Goal: Transaction & Acquisition: Purchase product/service

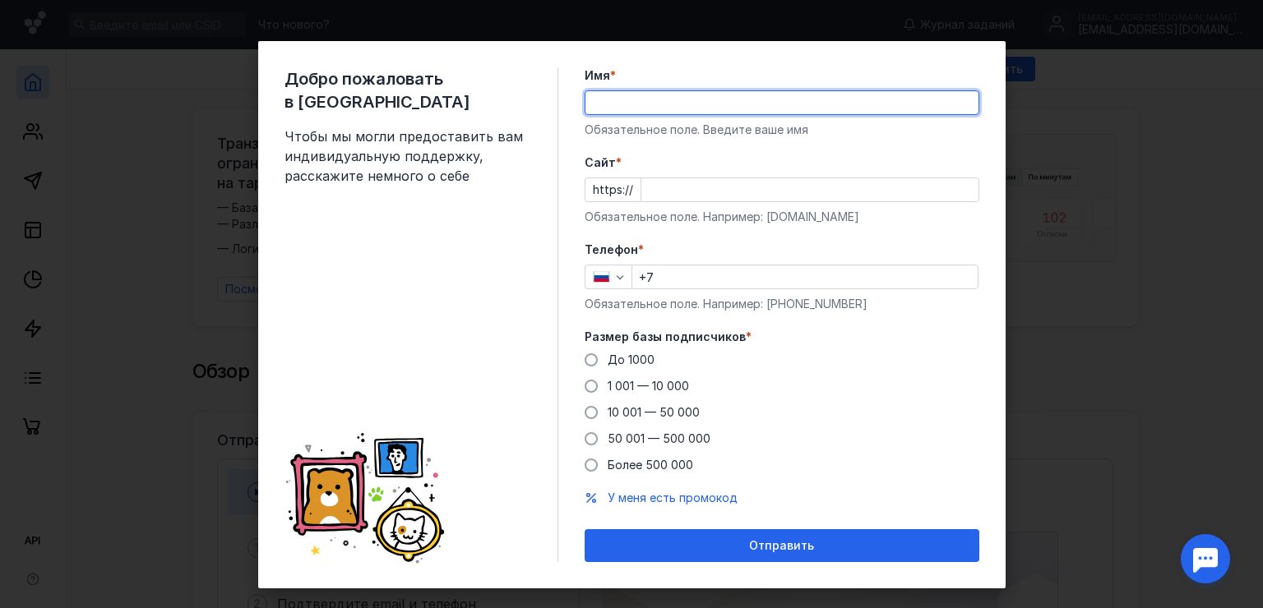
type input "[PERSON_NAME]"
type input "[PHONE_NUMBER]"
click at [726, 187] on input "Cайт *" at bounding box center [809, 189] width 337 height 23
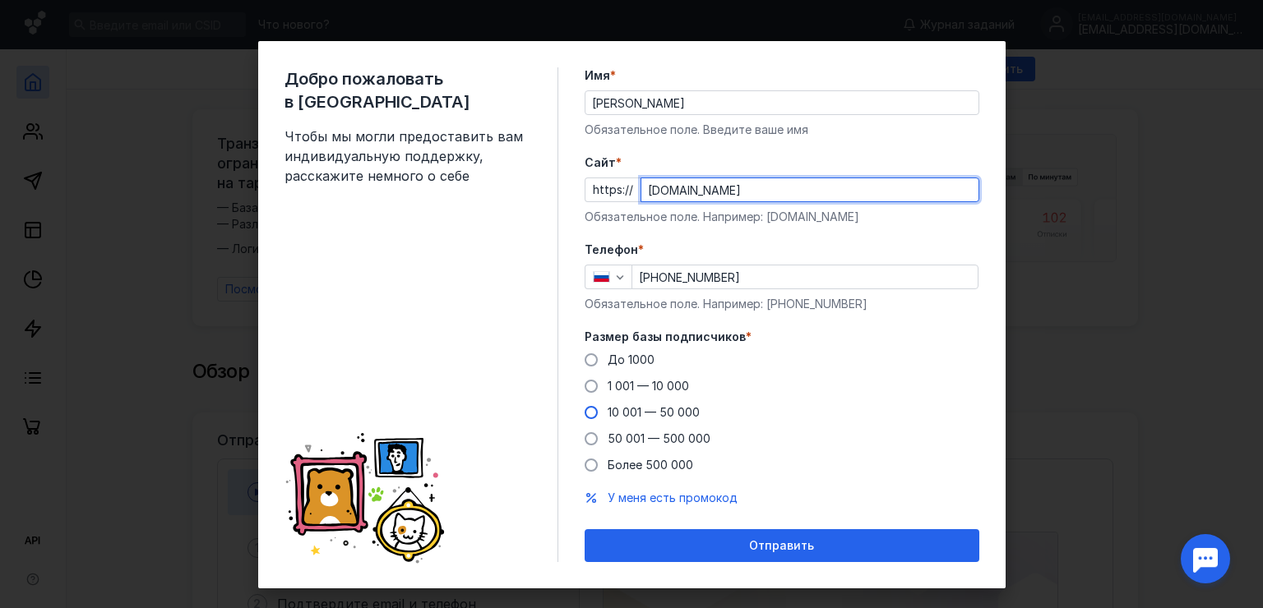
type input "[DOMAIN_NAME]"
click at [586, 417] on span at bounding box center [590, 412] width 13 height 13
click at [0, 0] on input "10 001 — 50 000" at bounding box center [0, 0] width 0 height 0
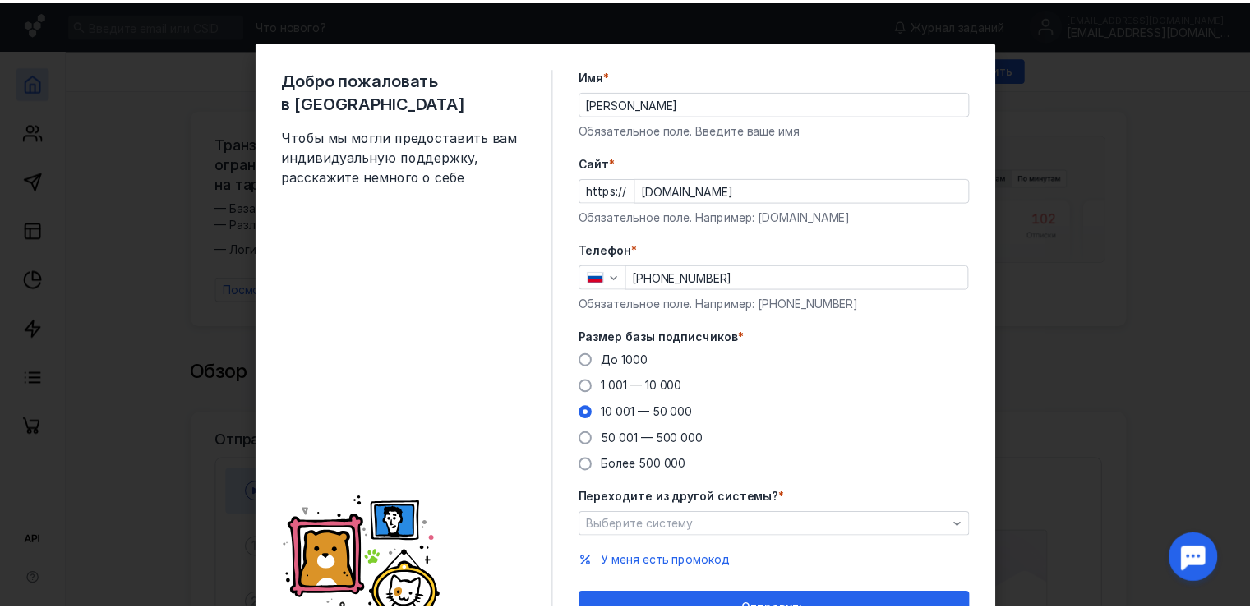
scroll to position [85, 0]
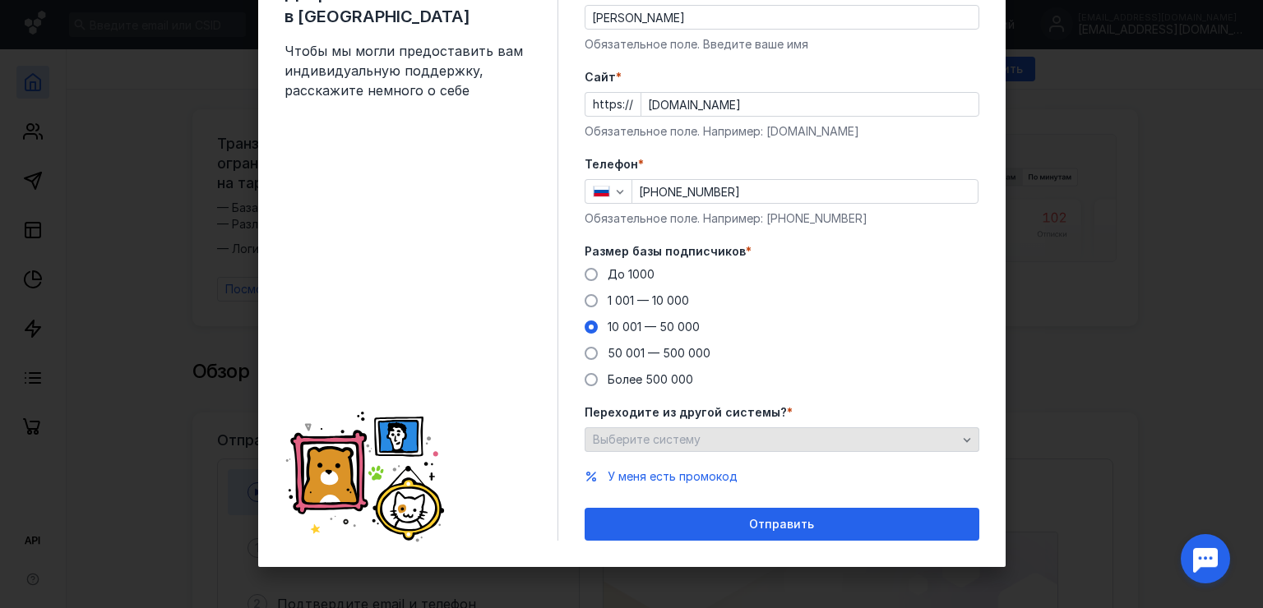
click at [767, 435] on div "Выберите систему" at bounding box center [775, 440] width 372 height 14
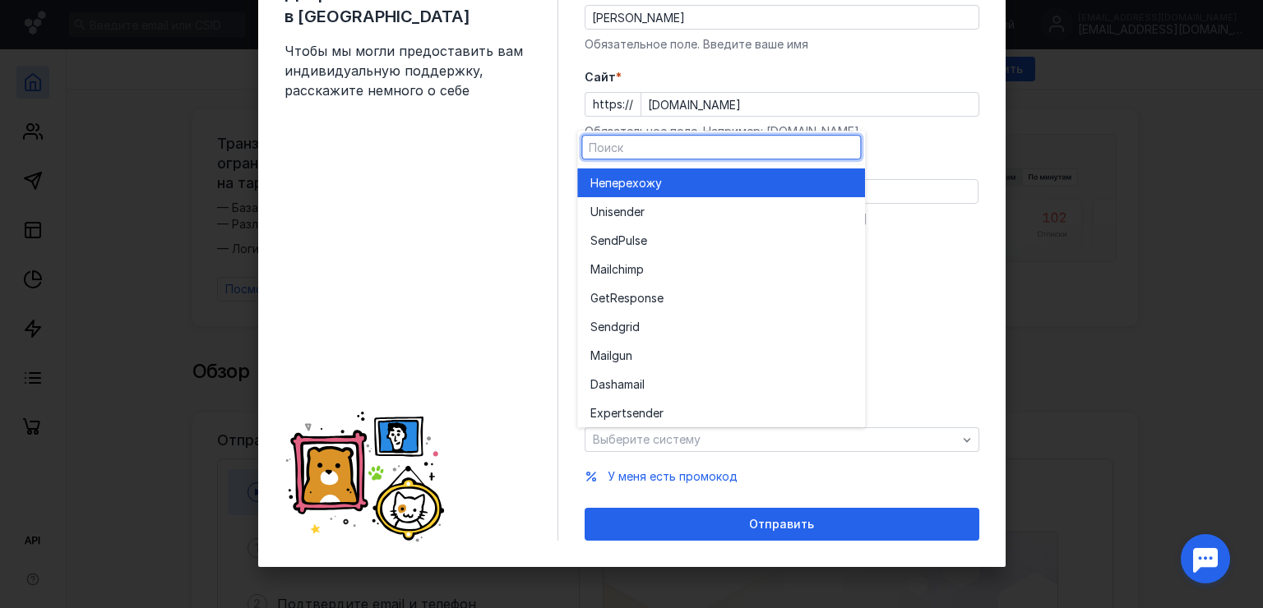
click at [758, 176] on div "Не перехожу" at bounding box center [720, 183] width 261 height 16
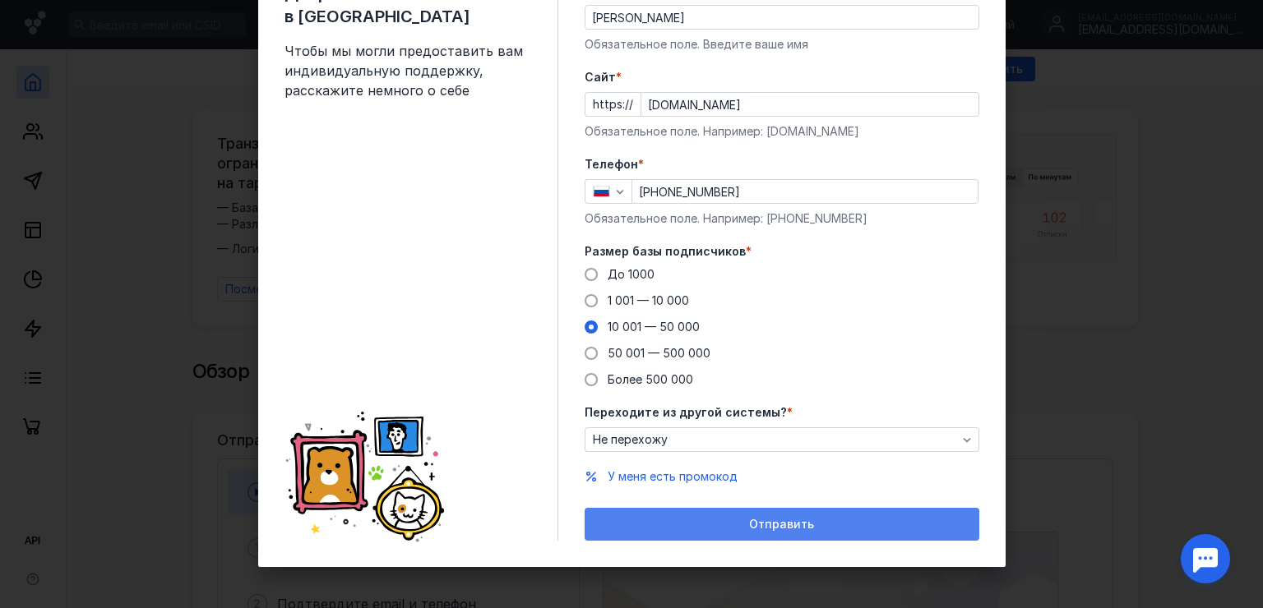
click at [755, 521] on span "Отправить" at bounding box center [781, 525] width 65 height 14
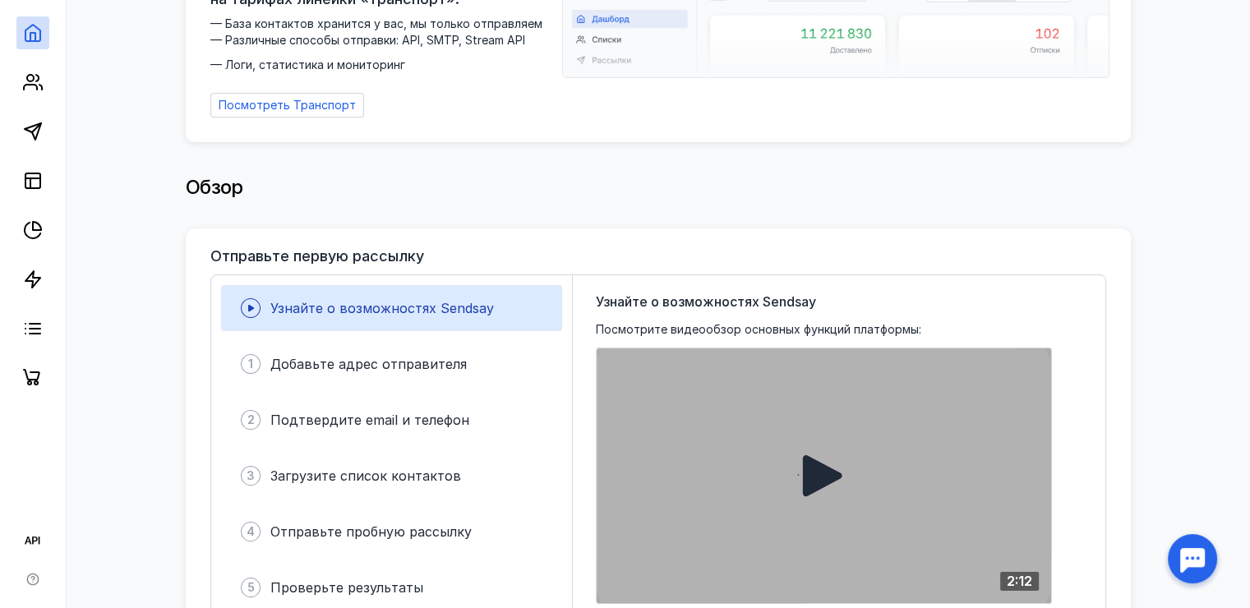
scroll to position [0, 0]
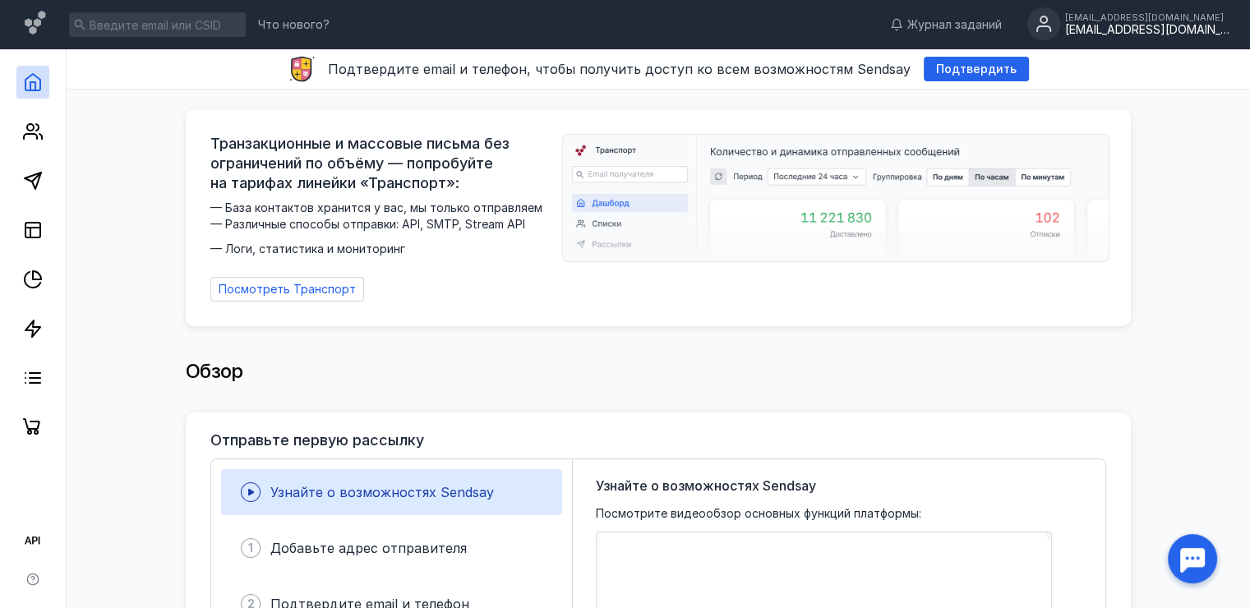
click at [1076, 18] on div "[EMAIL_ADDRESS][DOMAIN_NAME] [DOMAIN_NAME][EMAIL_ADDRESS][DOMAIN_NAME]" at bounding box center [1129, 24] width 202 height 35
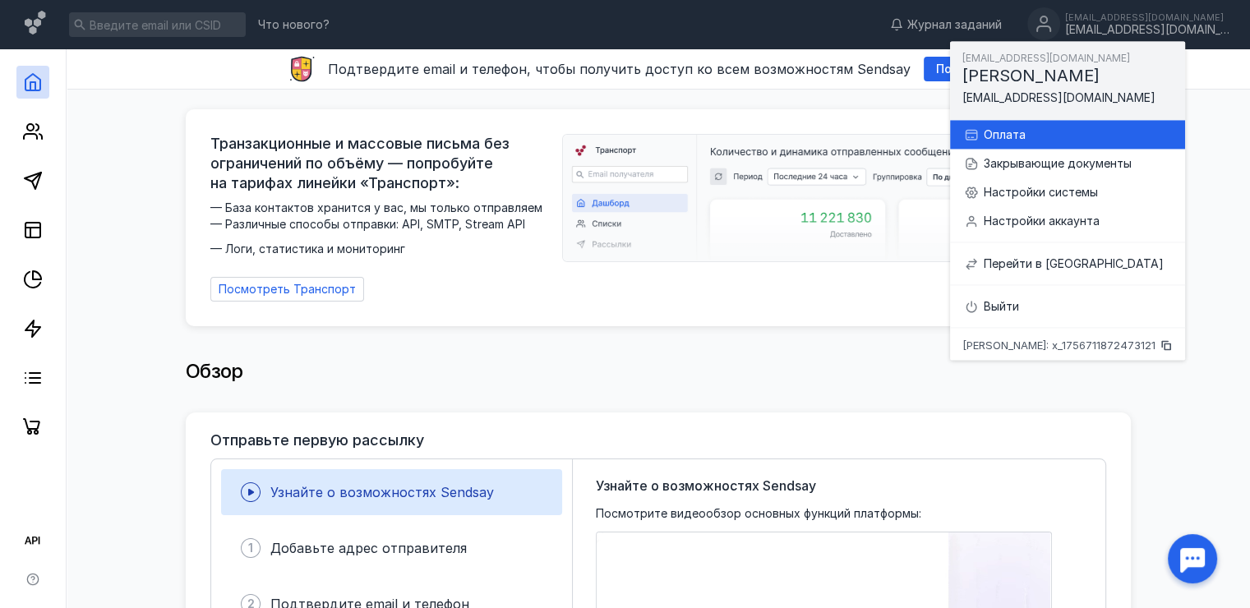
click at [1019, 143] on div "Оплата" at bounding box center [1078, 135] width 188 height 16
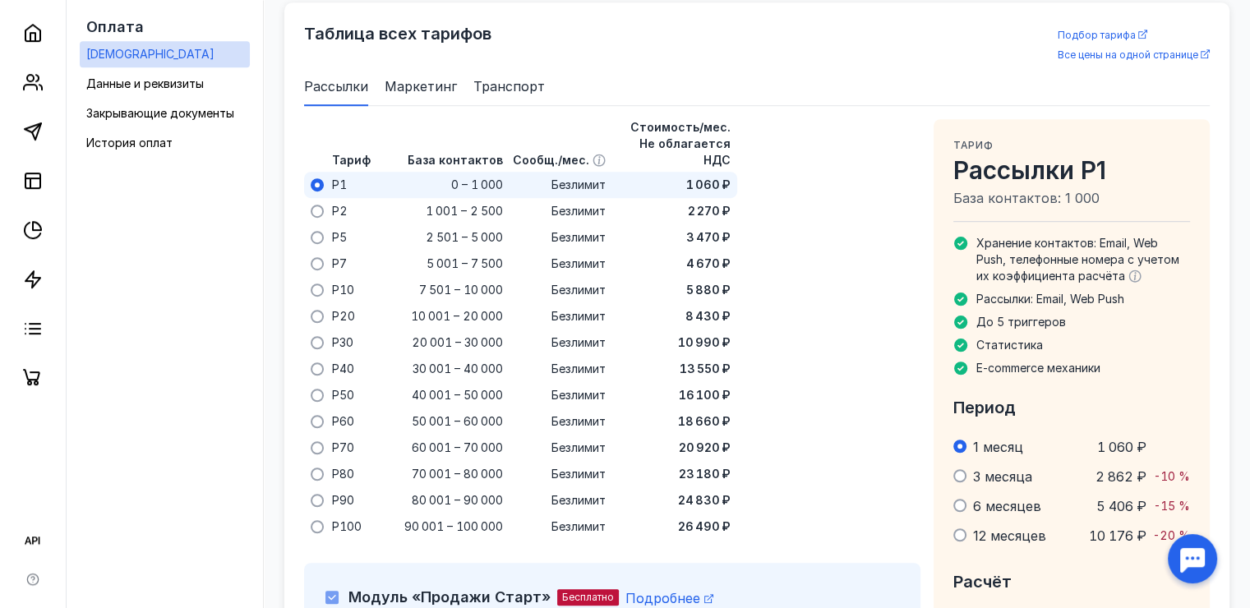
scroll to position [1063, 0]
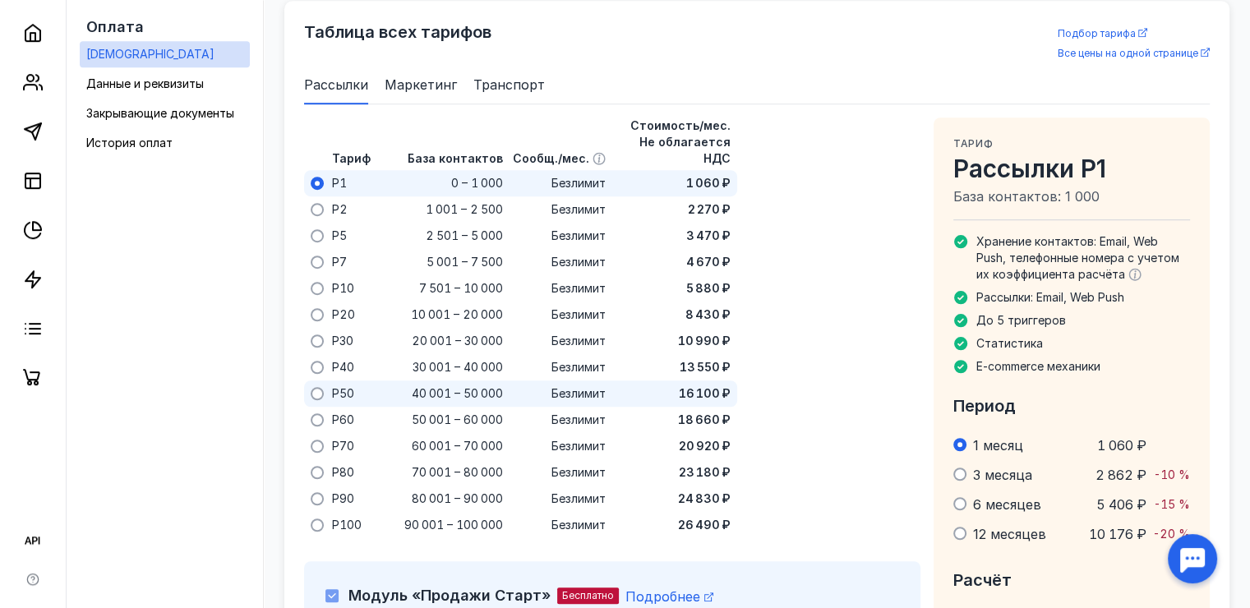
click at [320, 387] on span at bounding box center [317, 393] width 13 height 13
click at [0, 0] on input "radio" at bounding box center [0, 0] width 0 height 0
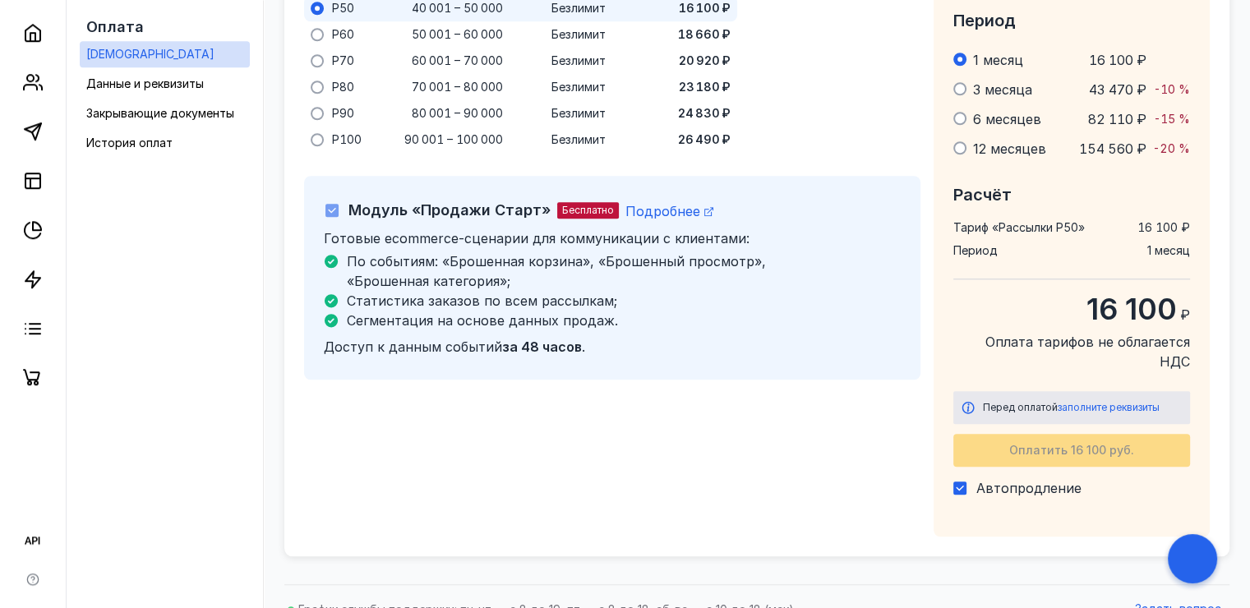
scroll to position [1450, 0]
click at [1104, 400] on span "заполните реквизиты" at bounding box center [1109, 406] width 102 height 12
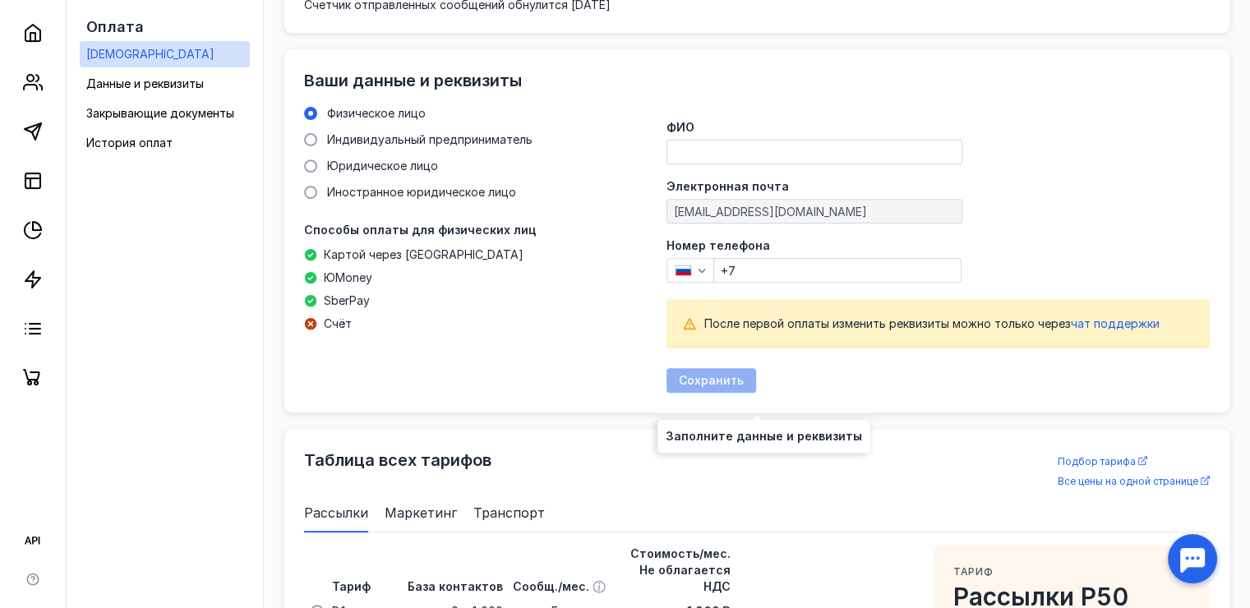
scroll to position [628, 0]
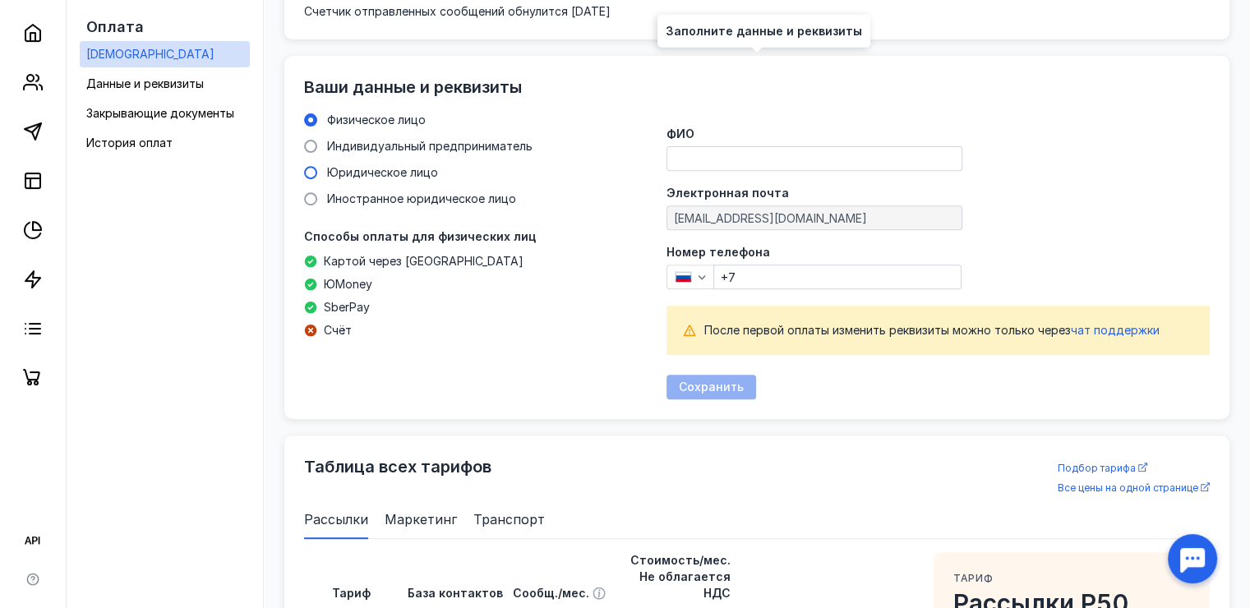
click at [345, 173] on span "Юридическое лицо" at bounding box center [382, 172] width 111 height 14
click at [0, 0] on input "Юридическое лицо" at bounding box center [0, 0] width 0 height 0
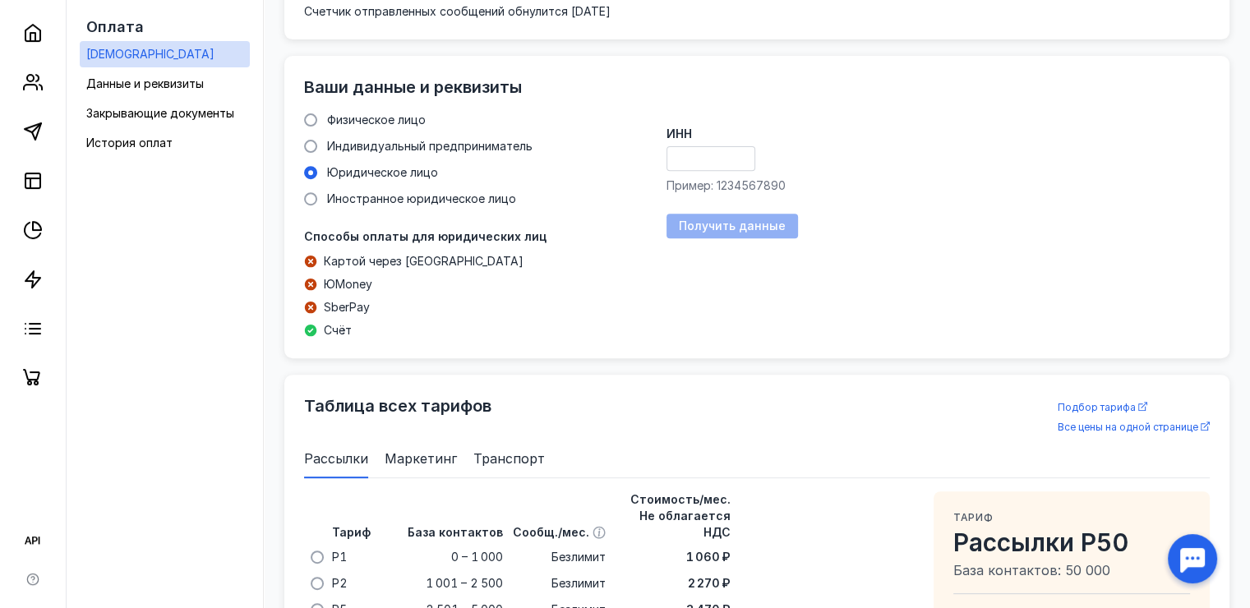
click at [686, 161] on input "ИНН" at bounding box center [711, 158] width 87 height 23
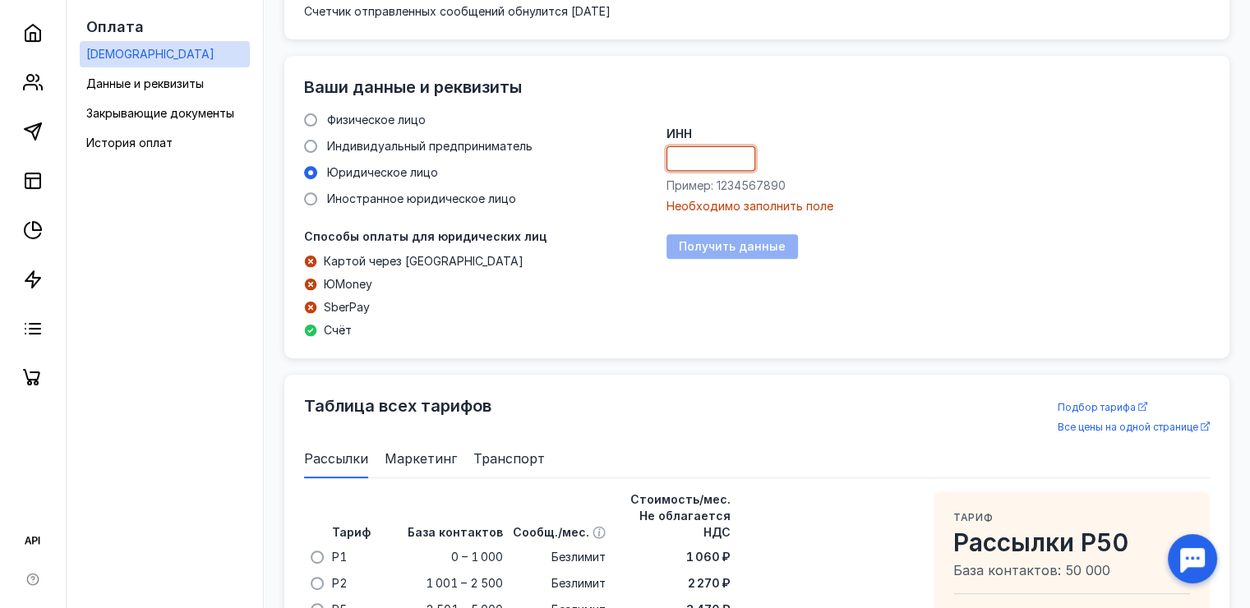
paste input "7842166458"
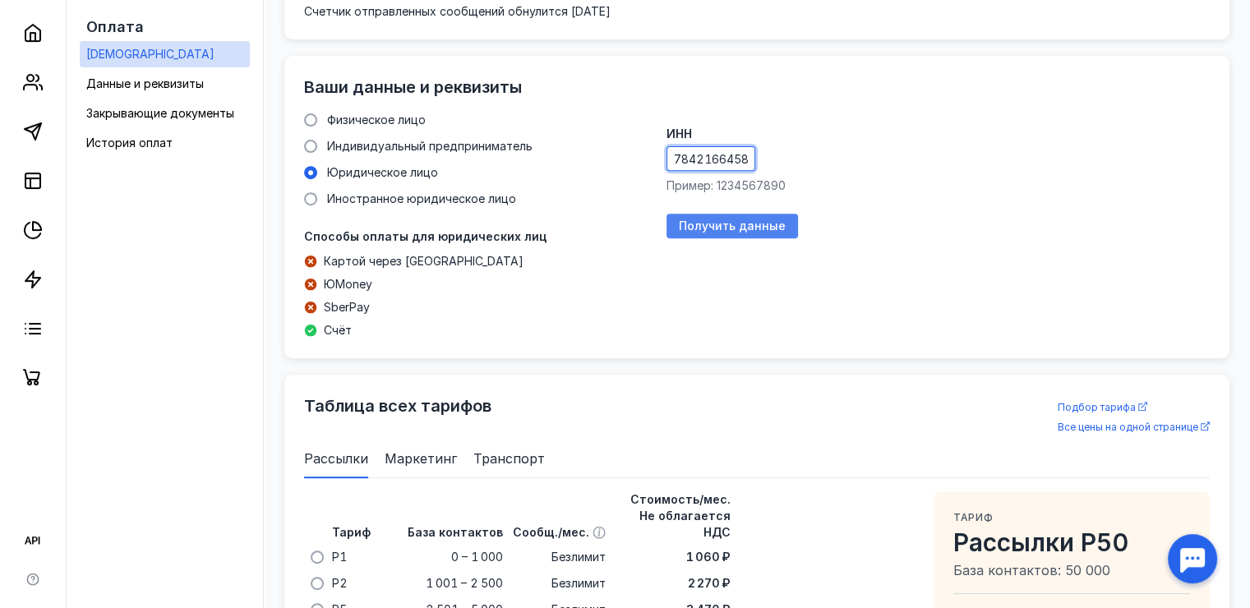
type input "7842166458"
click at [720, 224] on span "Получить данные" at bounding box center [732, 226] width 107 height 14
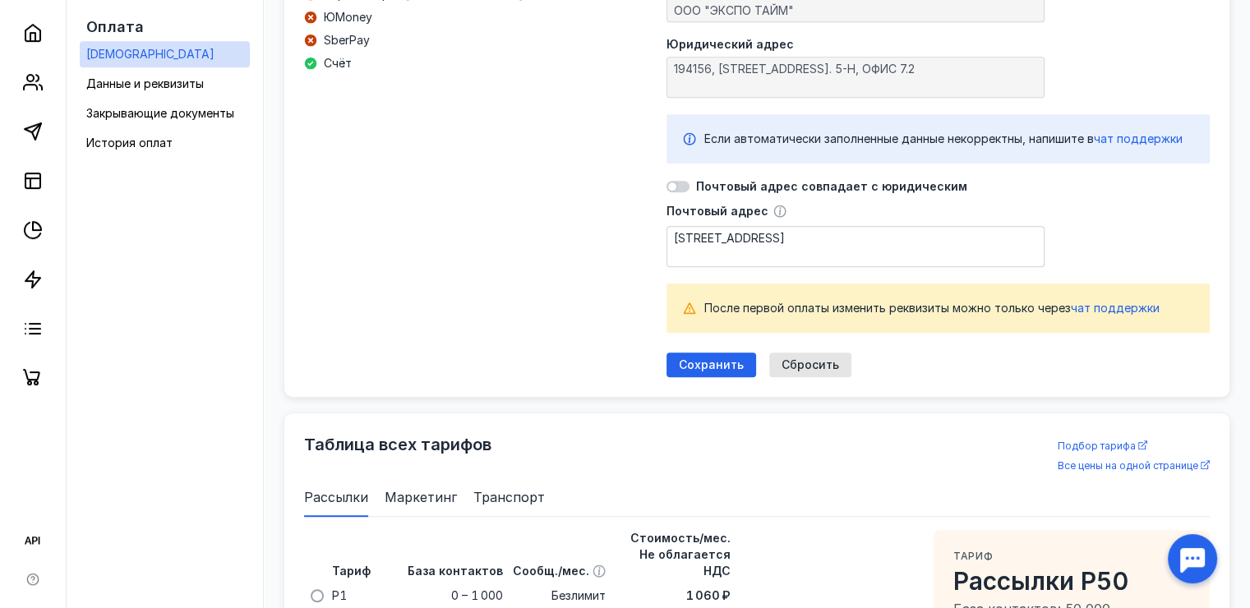
scroll to position [916, 0]
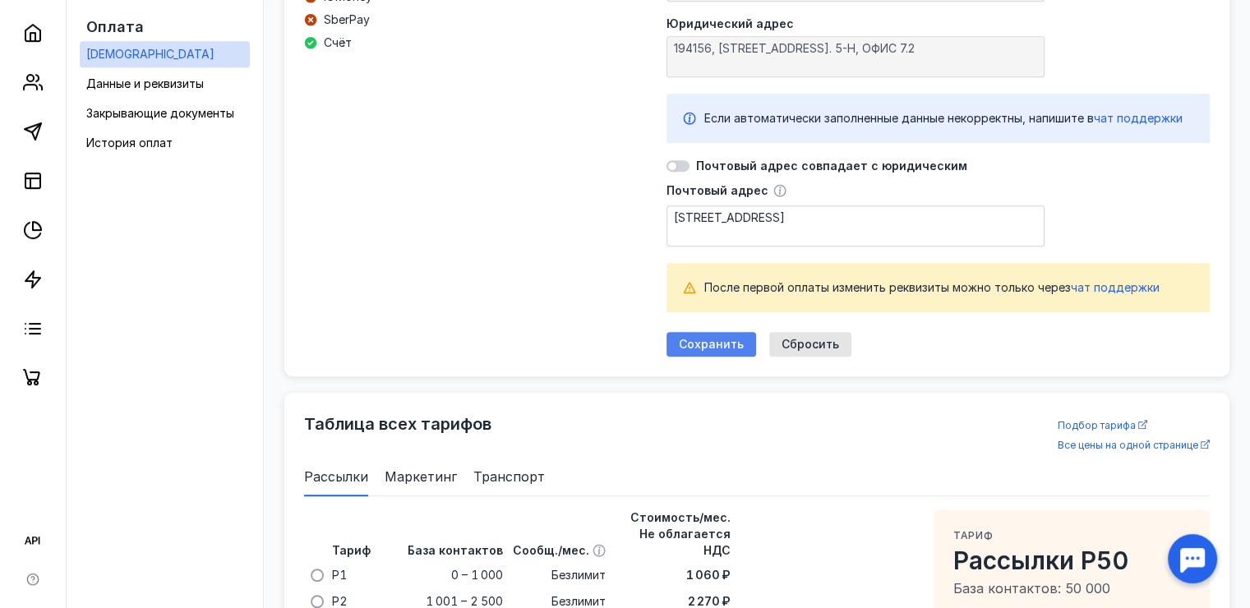
click at [704, 338] on span "Сохранить" at bounding box center [711, 345] width 65 height 14
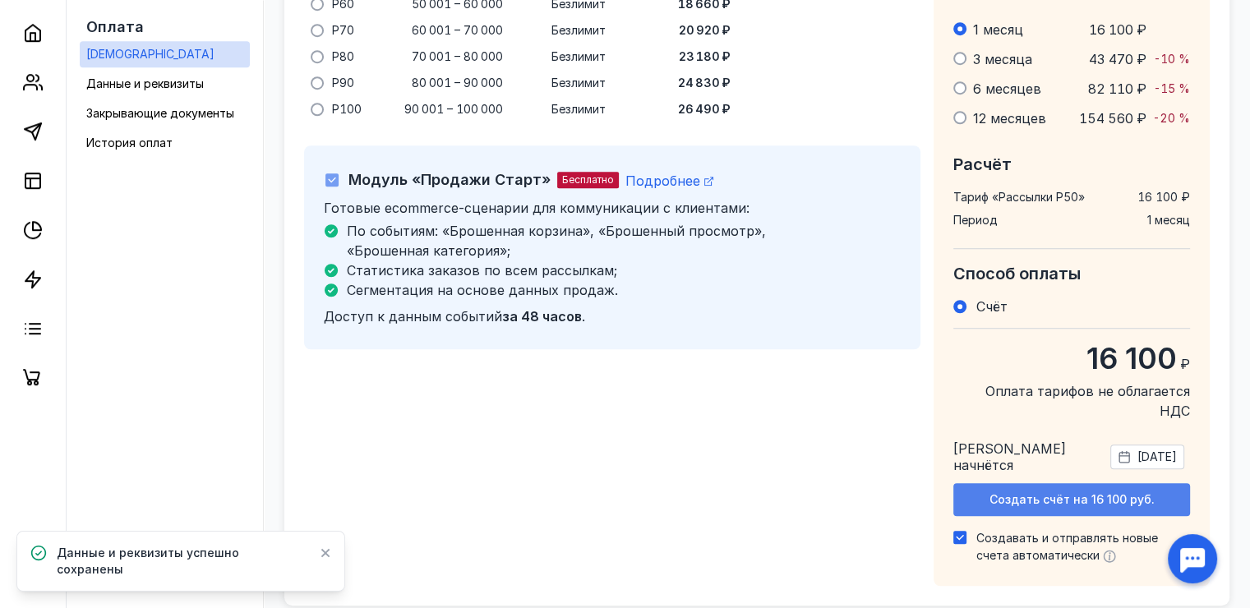
scroll to position [1306, 0]
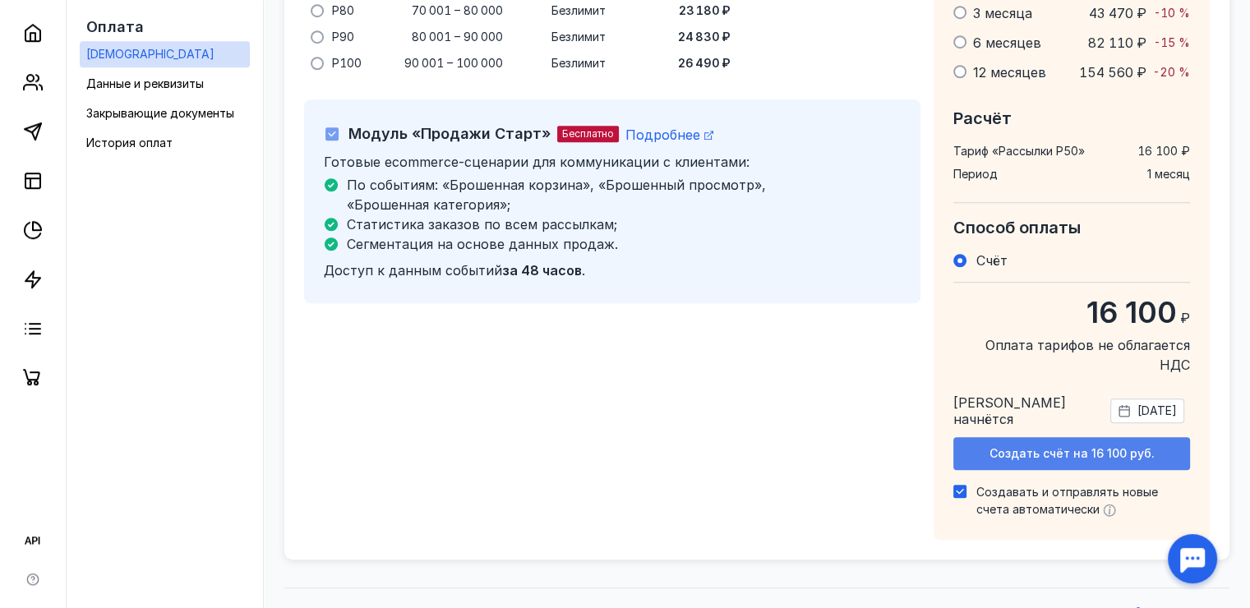
click at [1102, 447] on span "Создать счёт на 16 100 руб." at bounding box center [1072, 454] width 165 height 14
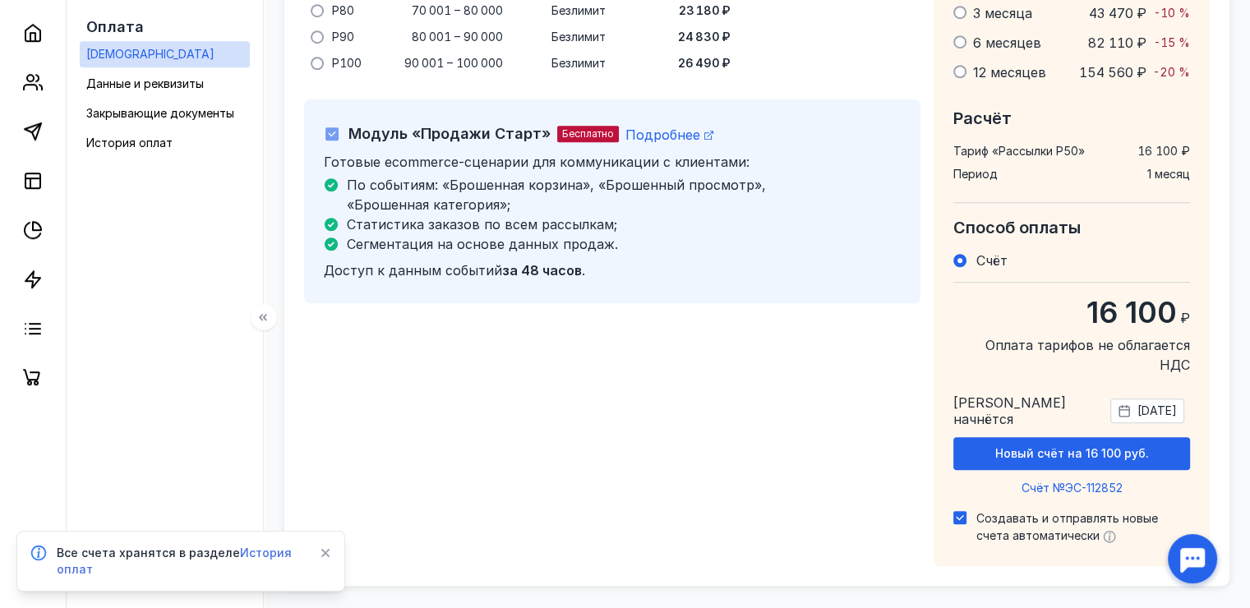
click at [258, 553] on span "История оплат" at bounding box center [174, 561] width 235 height 30
